Goal: Information Seeking & Learning: Check status

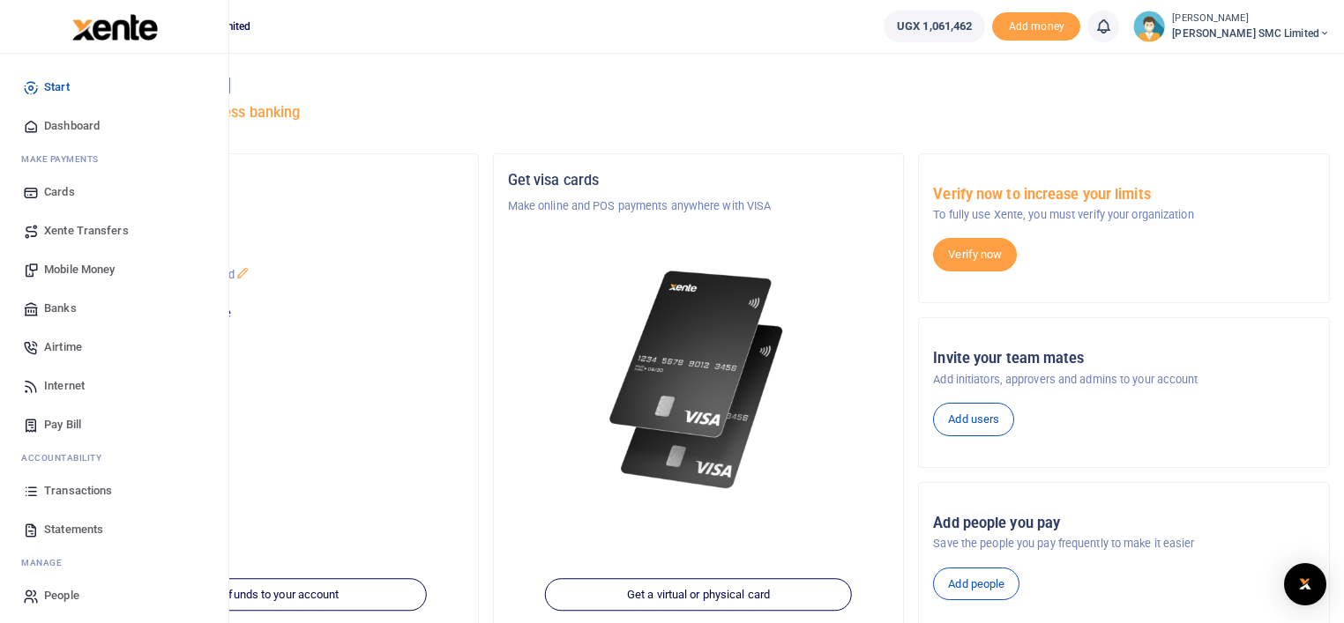
click at [95, 262] on span "Mobile Money" at bounding box center [79, 270] width 71 height 18
click at [63, 523] on span "Statements" at bounding box center [73, 530] width 59 height 18
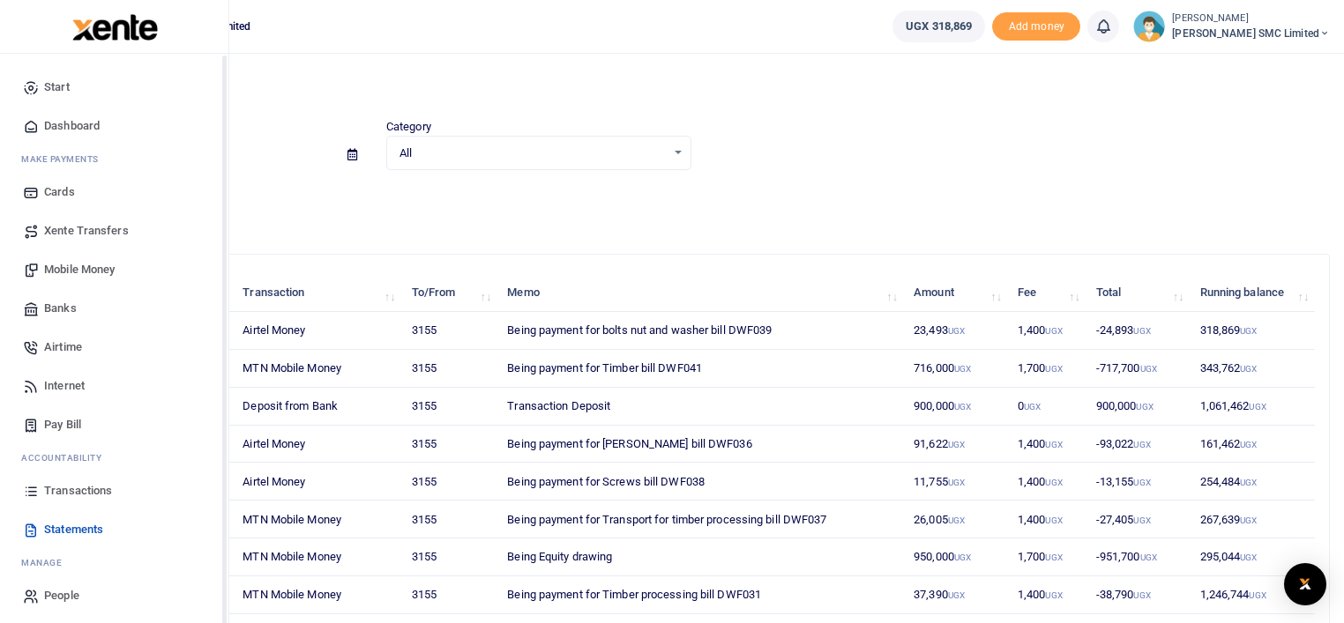
click at [38, 488] on icon at bounding box center [31, 491] width 16 height 16
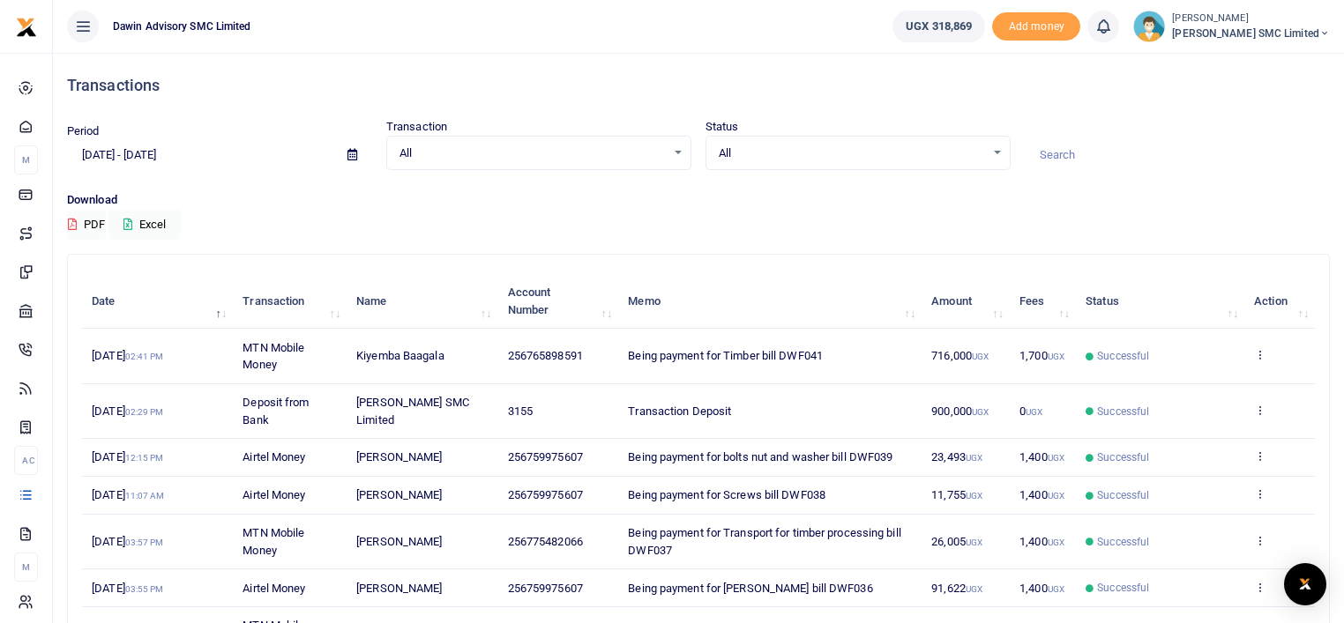
click at [124, 154] on input "[DATE] - [DATE]" at bounding box center [200, 155] width 266 height 30
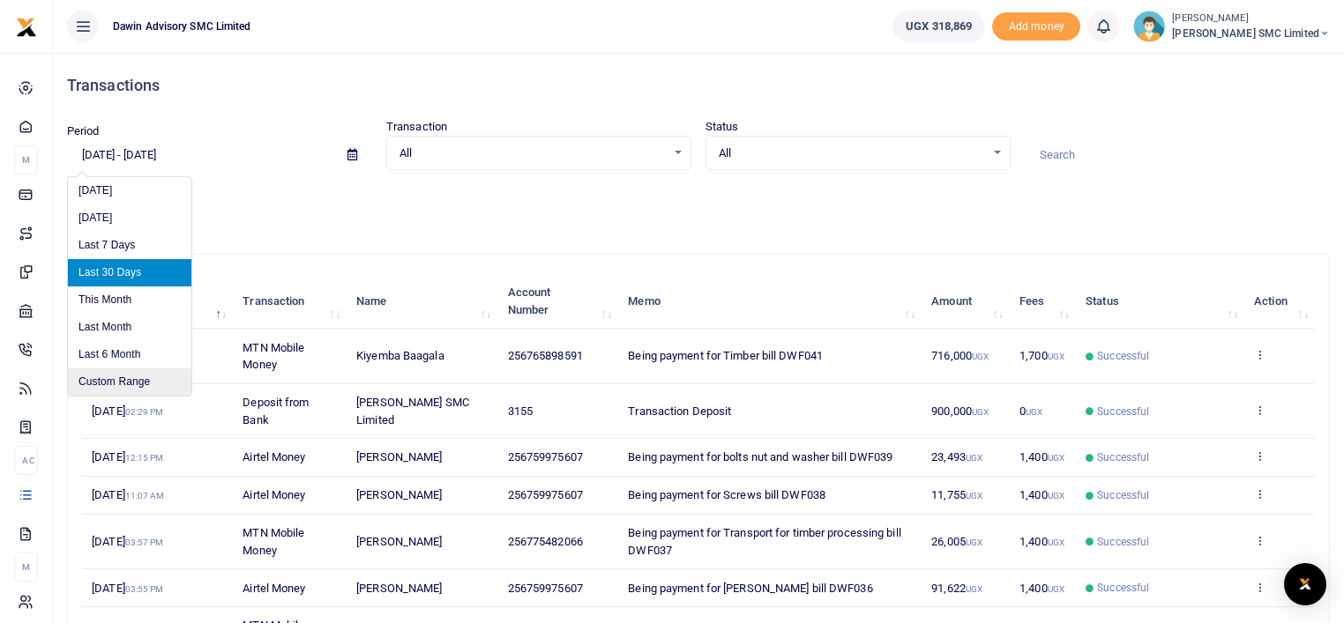
click at [147, 381] on li "Custom Range" at bounding box center [129, 382] width 123 height 27
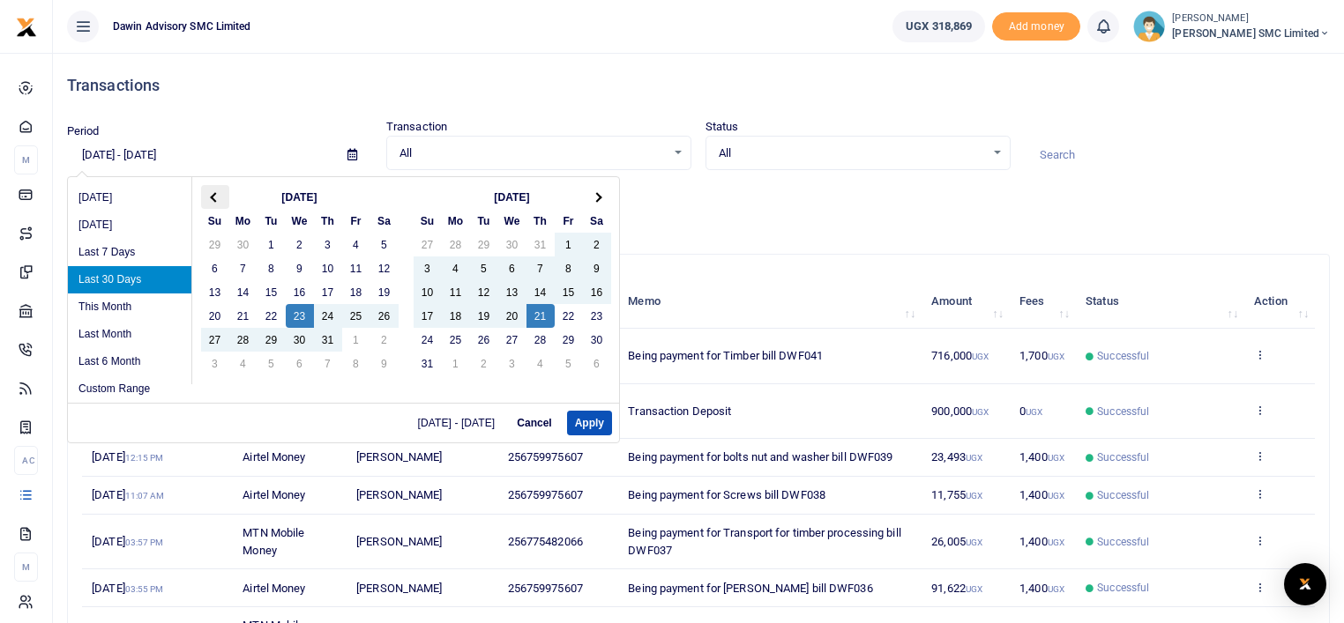
click at [215, 193] on span at bounding box center [215, 197] width 10 height 10
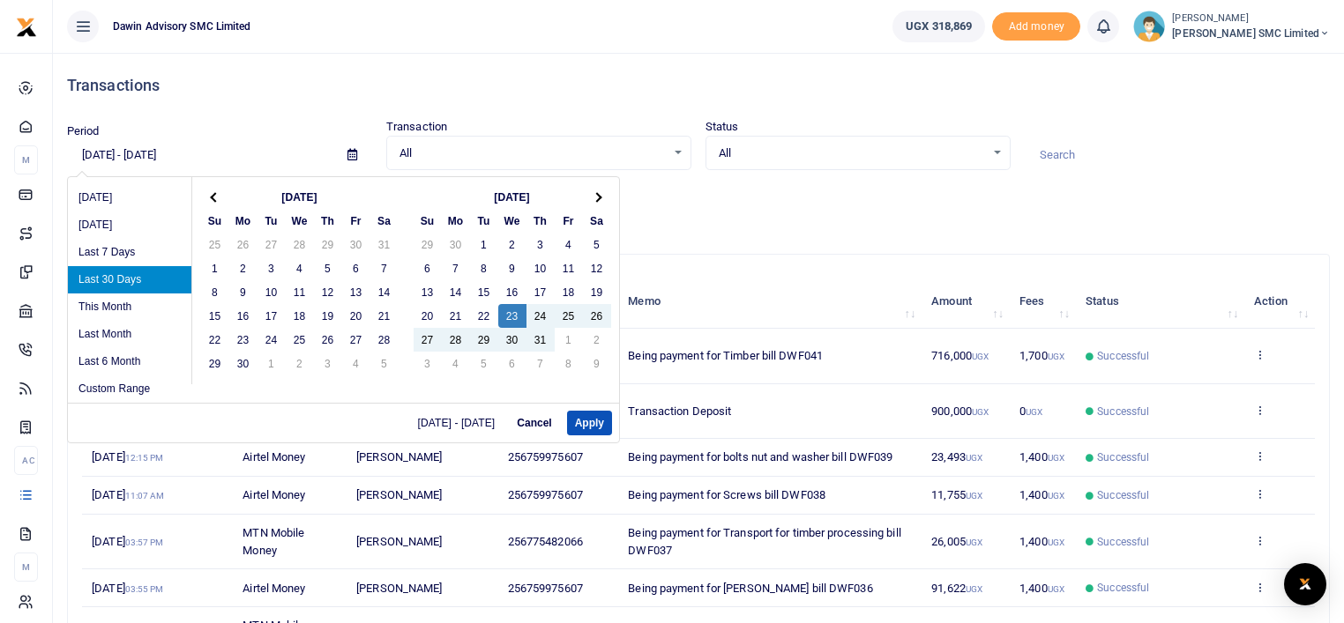
click at [215, 193] on span at bounding box center [215, 197] width 10 height 10
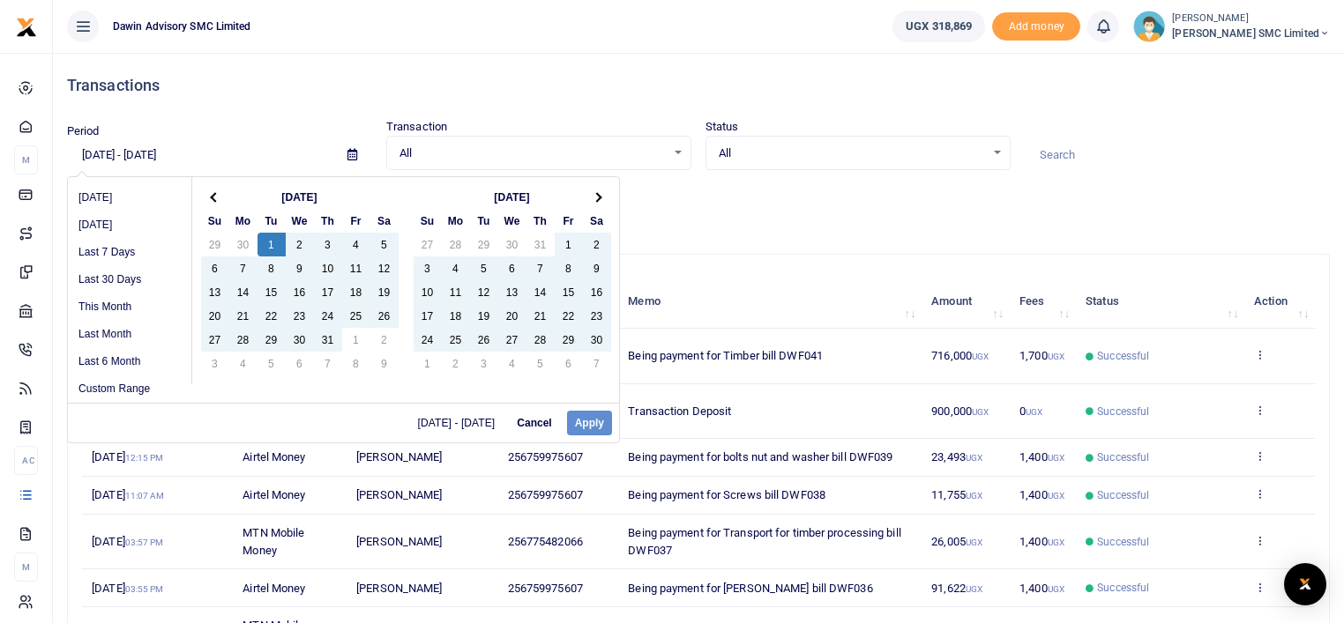
click at [586, 418] on div "[DATE] - [DATE] Cancel Apply" at bounding box center [343, 423] width 551 height 40
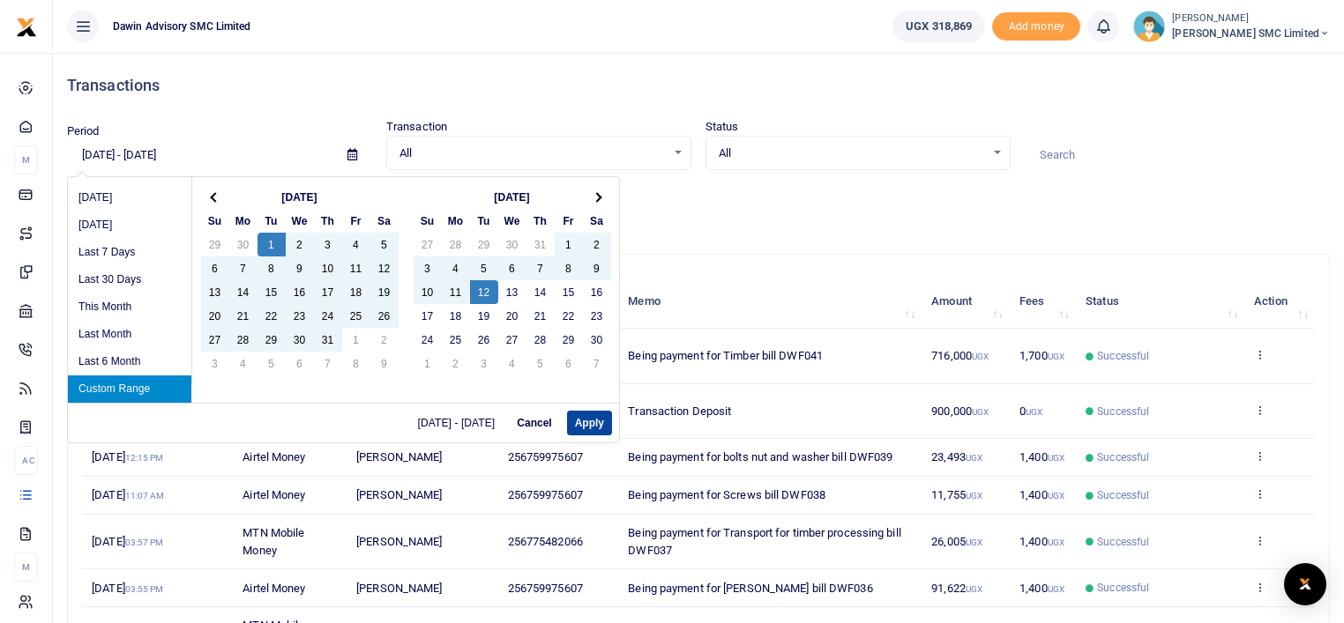
click at [600, 415] on button "Apply" at bounding box center [589, 423] width 45 height 25
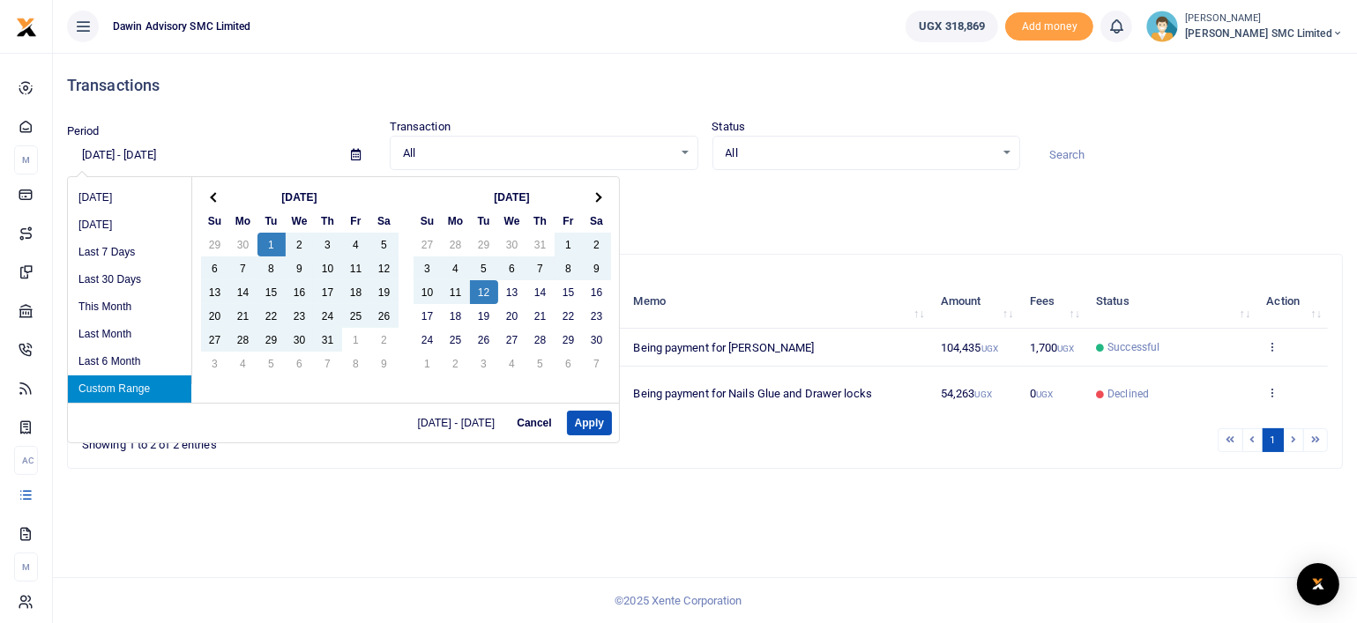
click at [160, 167] on input "10/01/2024 - 11/12/2024" at bounding box center [202, 155] width 270 height 30
click at [215, 195] on span at bounding box center [215, 197] width 10 height 10
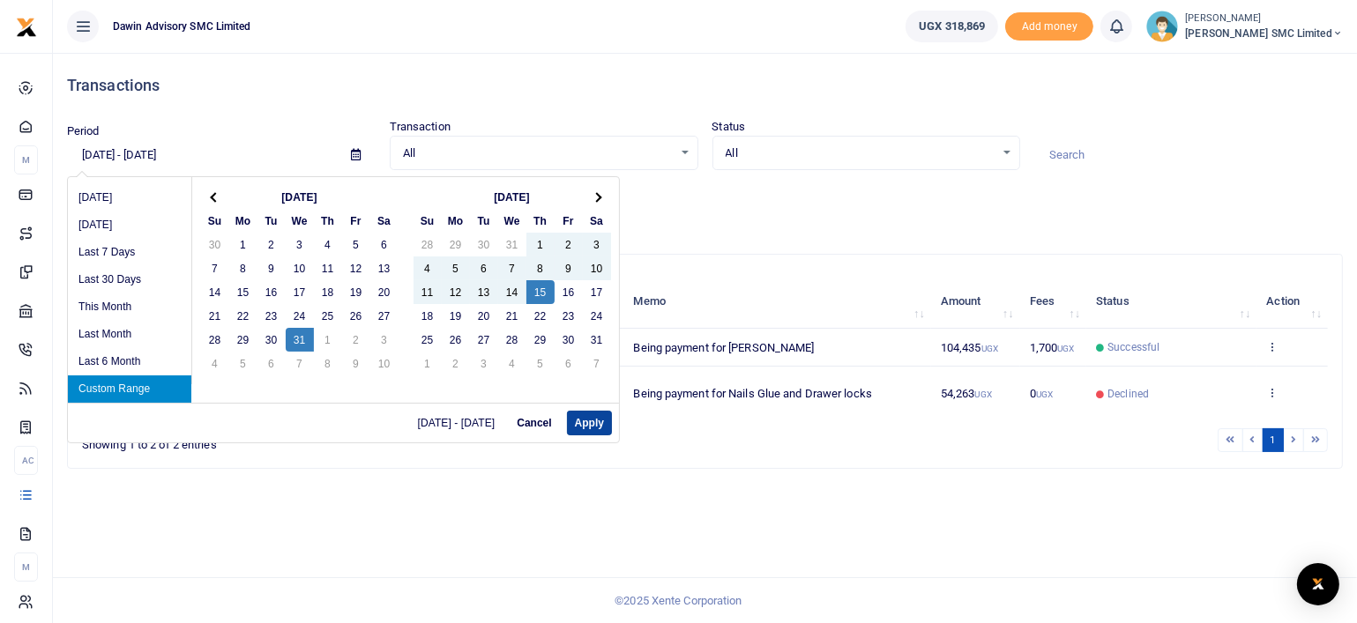
click at [588, 418] on button "Apply" at bounding box center [589, 423] width 45 height 25
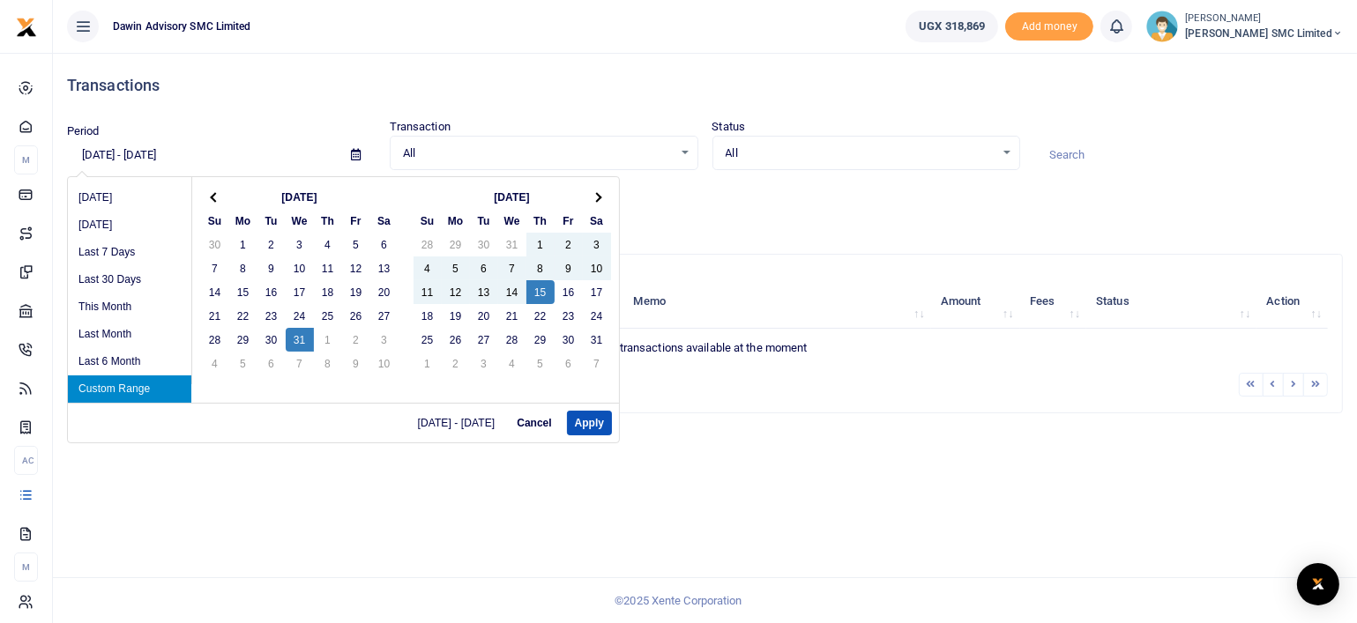
click at [134, 157] on input "07/31/2024 - 08/15/2024" at bounding box center [202, 155] width 270 height 30
click at [599, 193] on th at bounding box center [597, 197] width 28 height 24
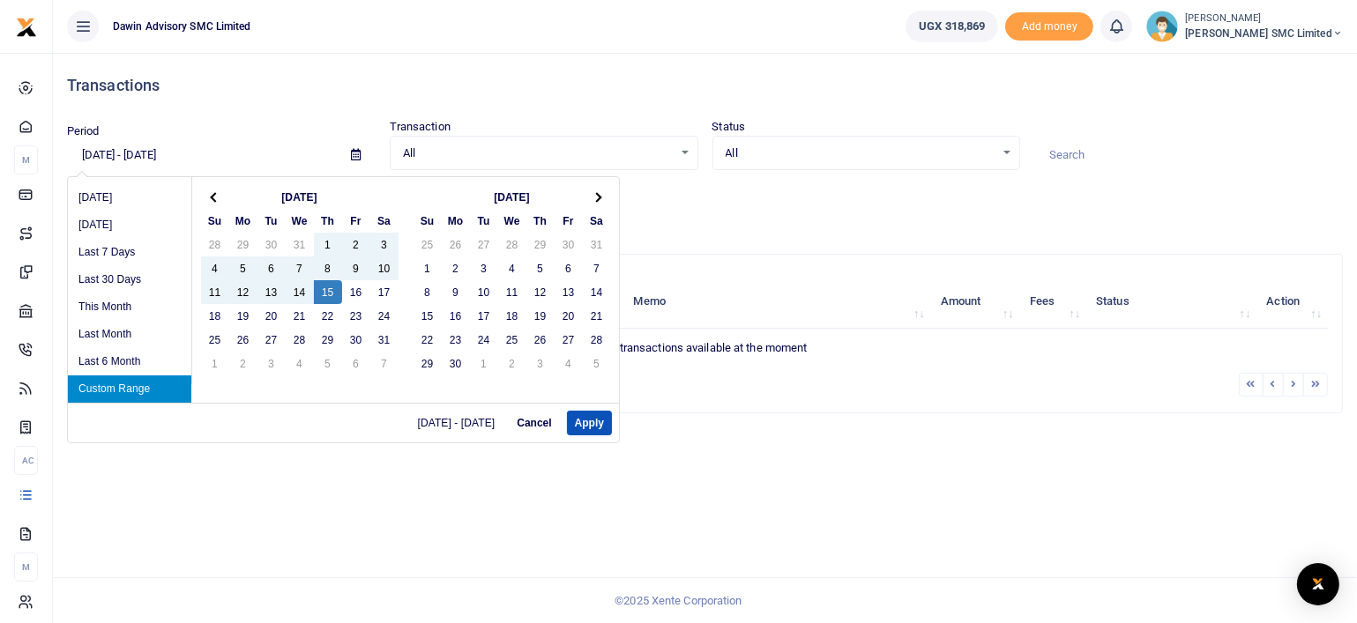
click at [599, 193] on th at bounding box center [597, 197] width 28 height 24
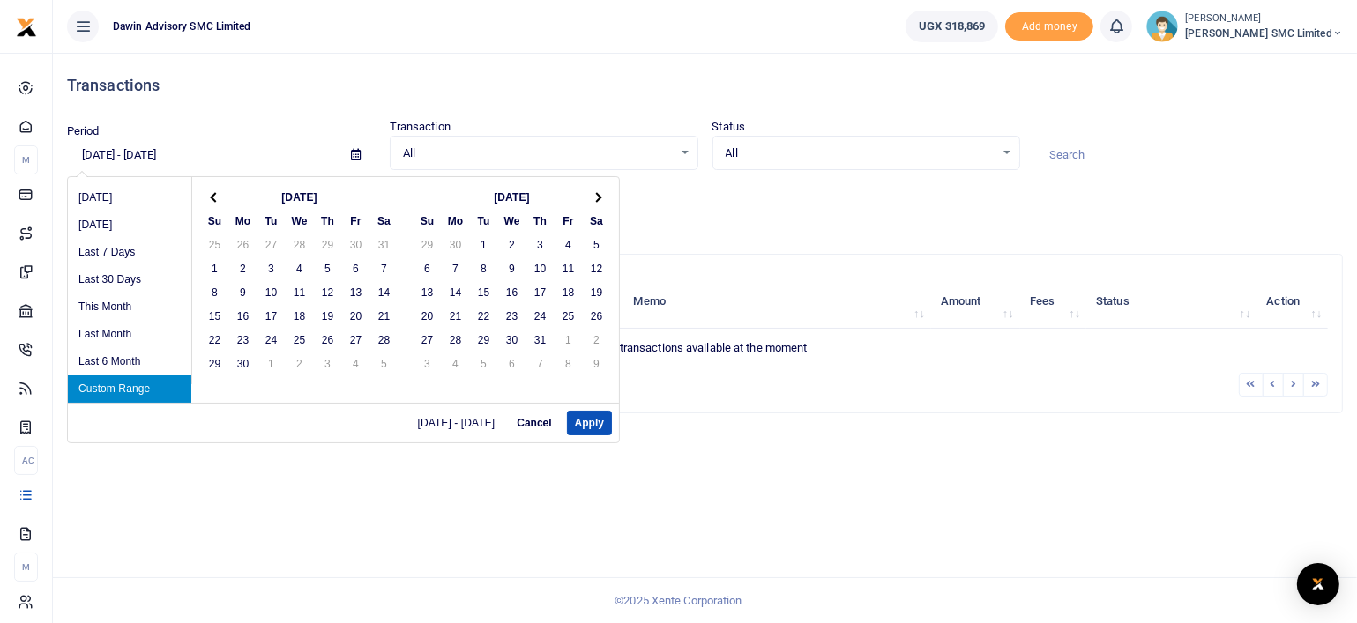
click at [599, 193] on th at bounding box center [597, 197] width 28 height 24
click at [215, 193] on span at bounding box center [215, 197] width 10 height 10
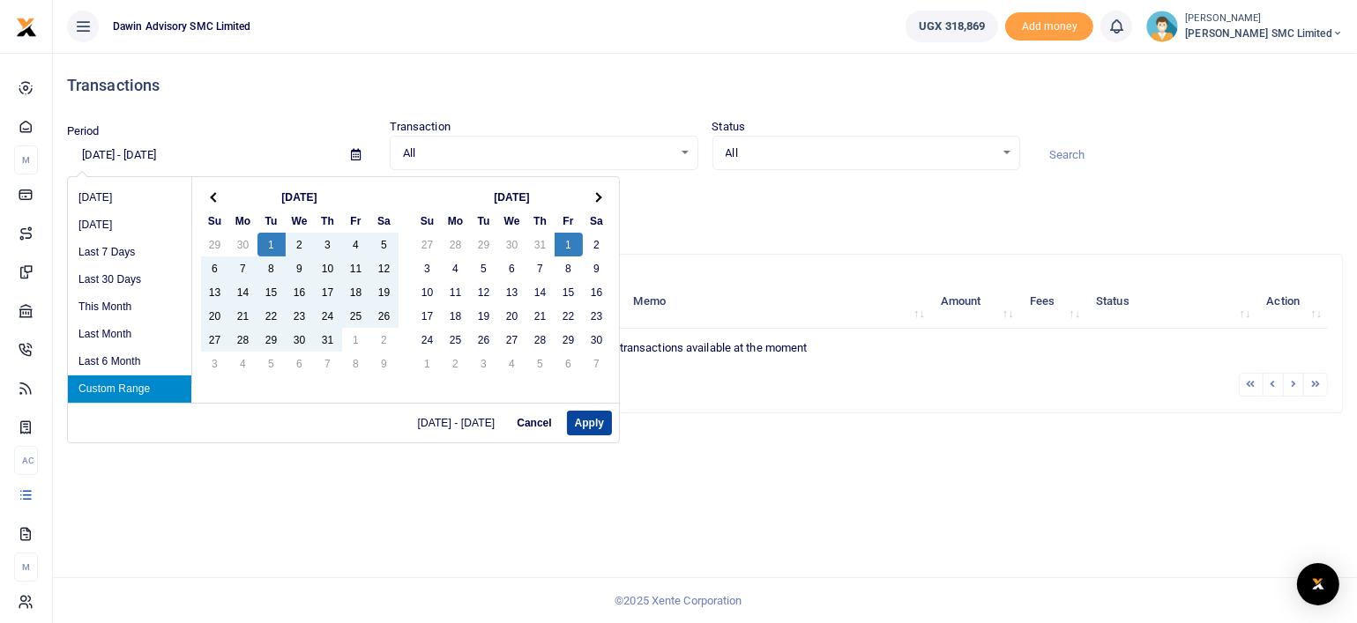
click at [585, 415] on button "Apply" at bounding box center [589, 423] width 45 height 25
type input "10/01/2024 - 11/01/2024"
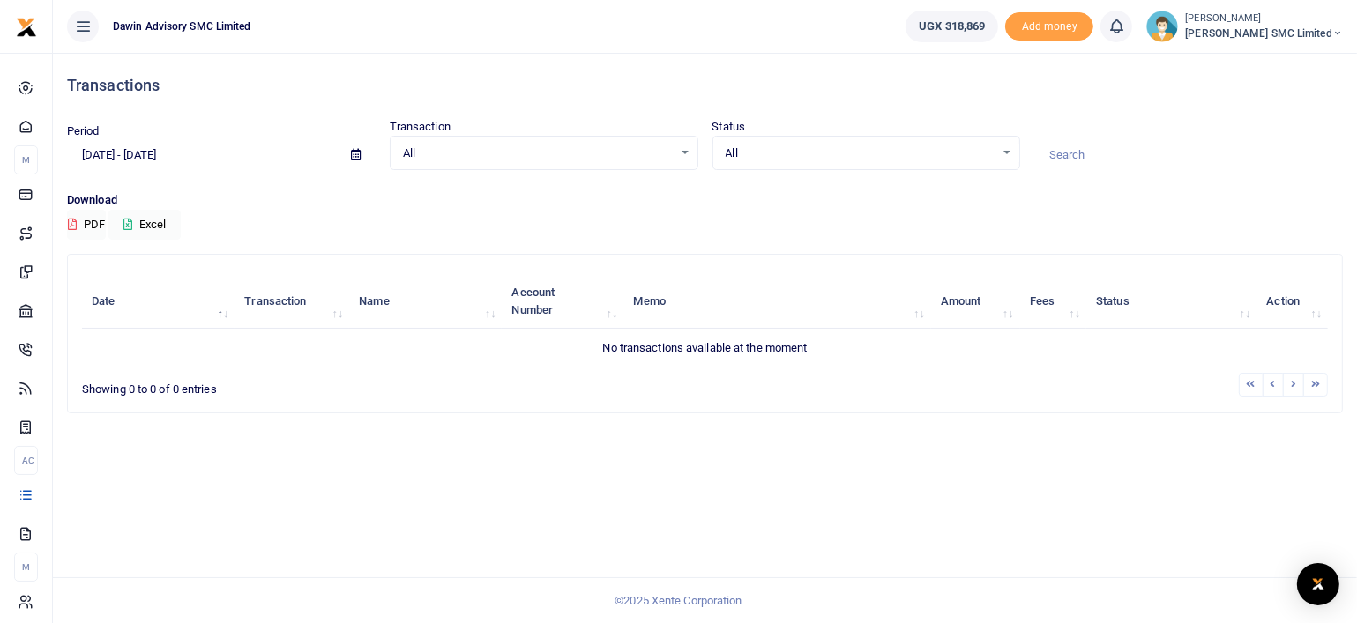
click at [274, 205] on p "Download" at bounding box center [705, 200] width 1276 height 19
